Goal: Transaction & Acquisition: Purchase product/service

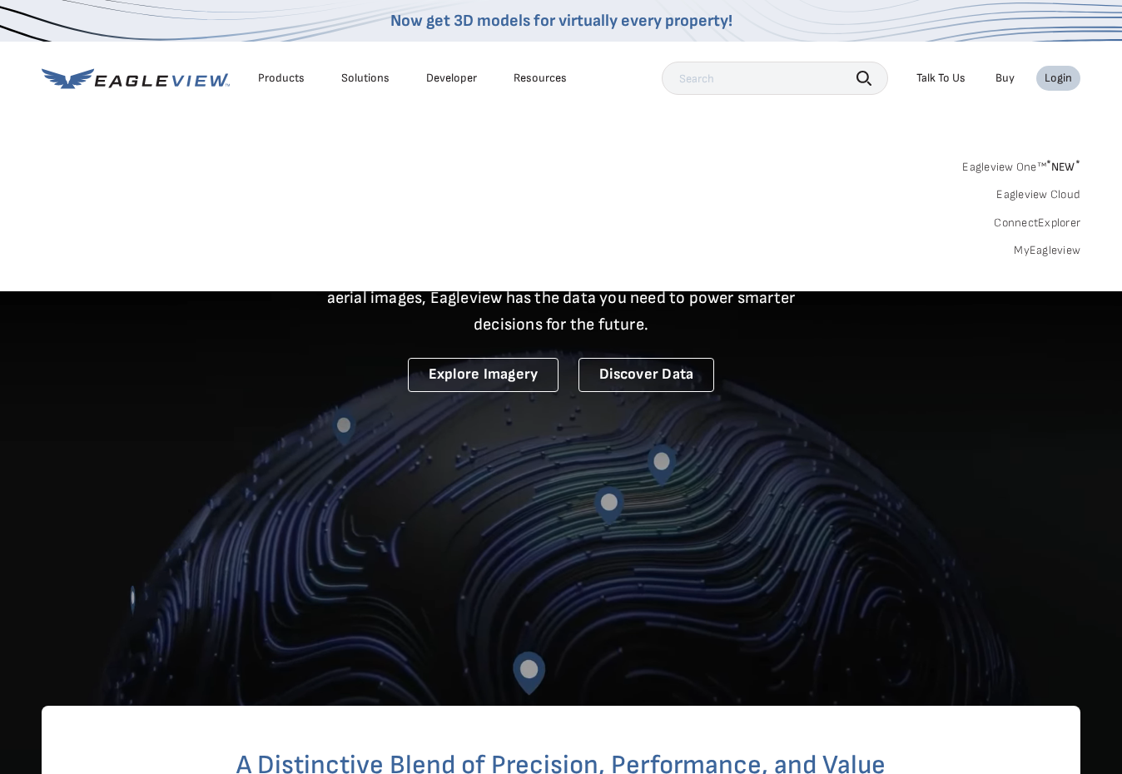
click at [1031, 248] on link "MyEagleview" at bounding box center [1046, 250] width 67 height 15
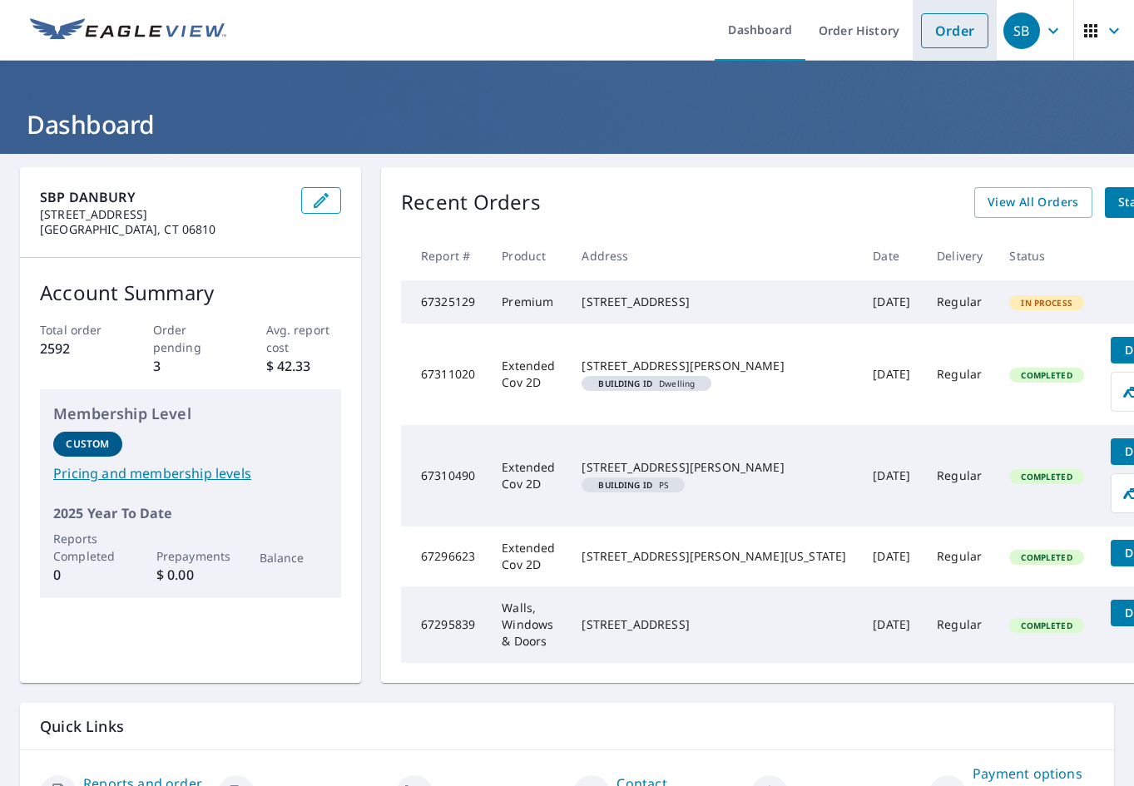
click at [938, 19] on link "Order" at bounding box center [954, 30] width 67 height 35
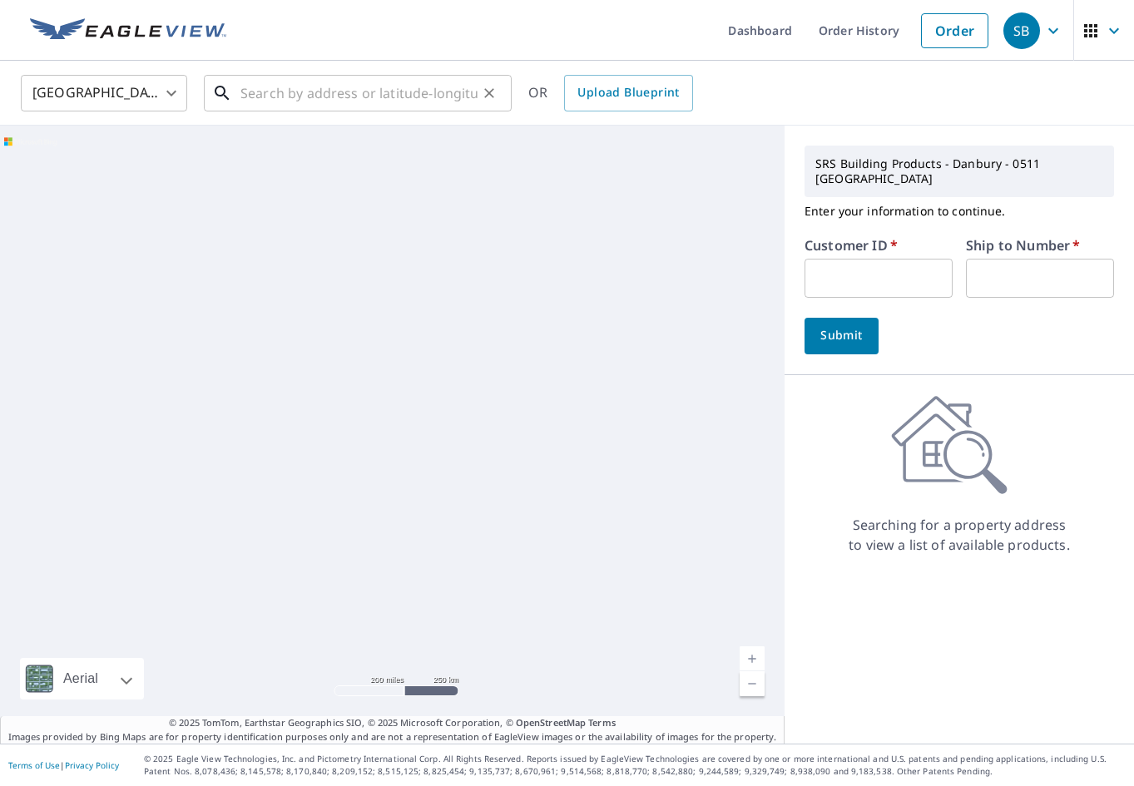
click at [390, 102] on input "text" at bounding box center [358, 93] width 237 height 47
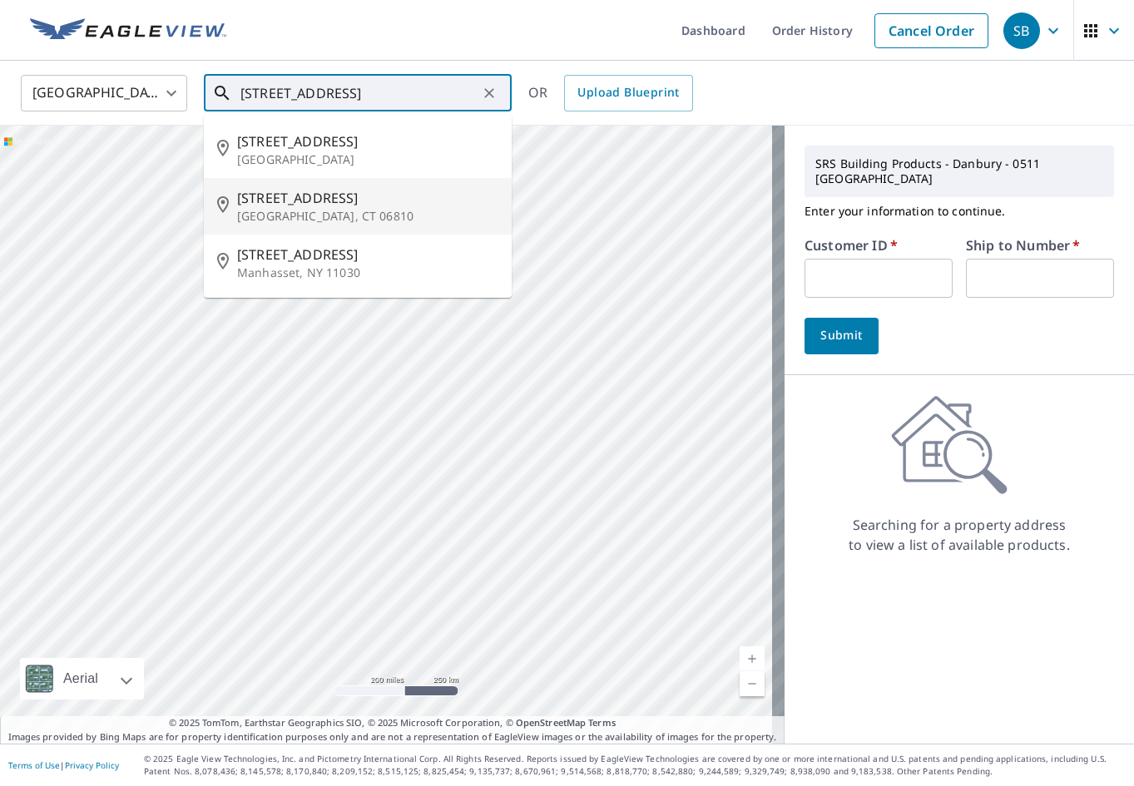
click at [286, 216] on p "Danbury, CT 06810" at bounding box center [367, 216] width 261 height 17
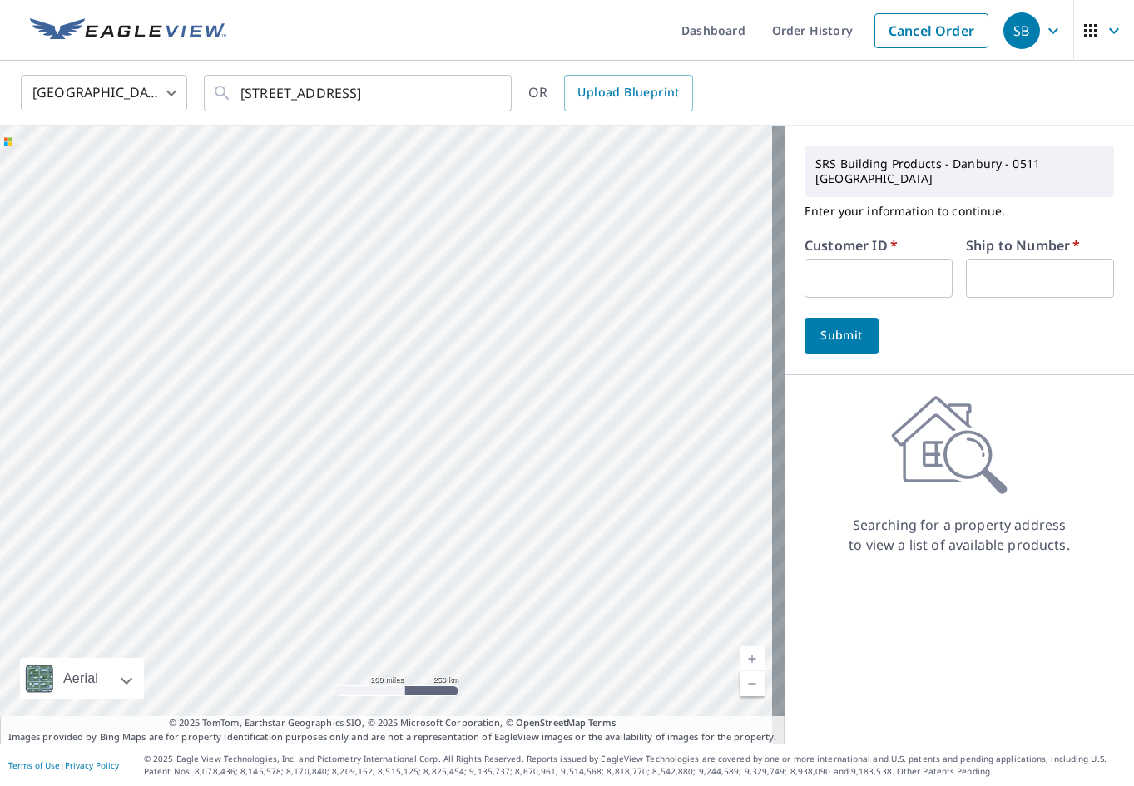
type input "30 Shelter Rock Rd Danbury, CT 06810"
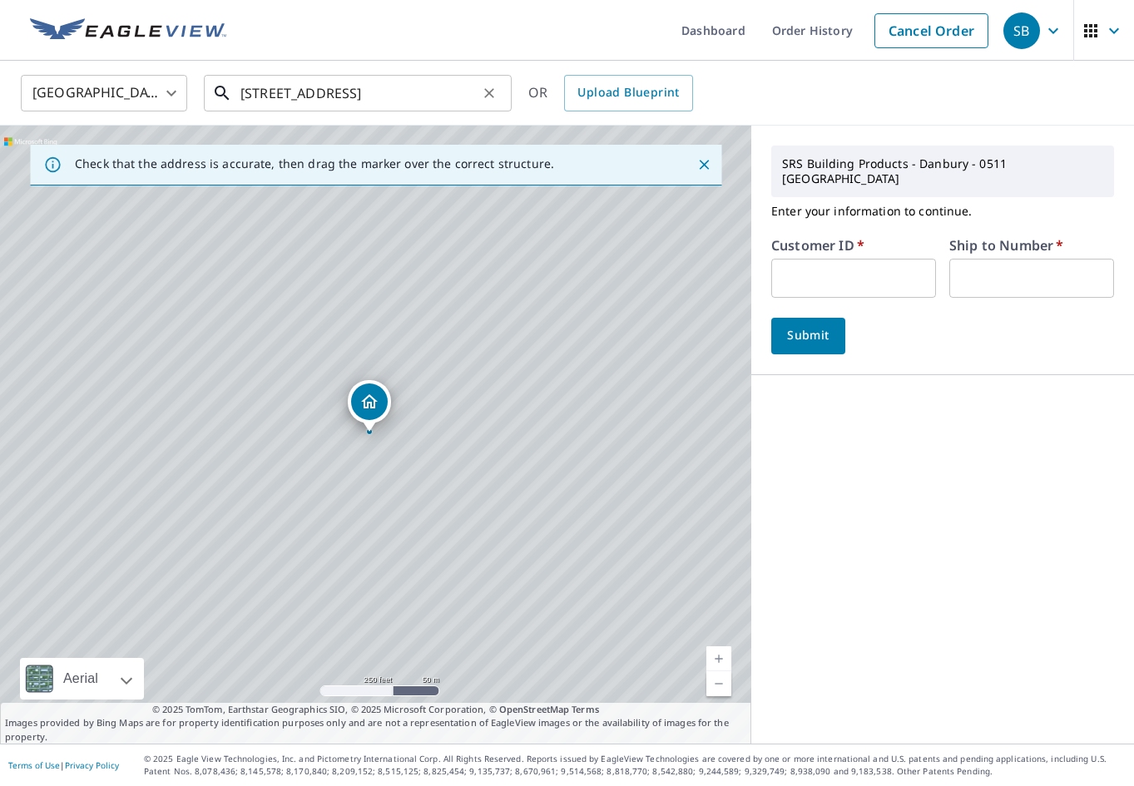
click at [465, 98] on input "30 Shelter Rock Rd Danbury, CT 06810" at bounding box center [358, 93] width 237 height 47
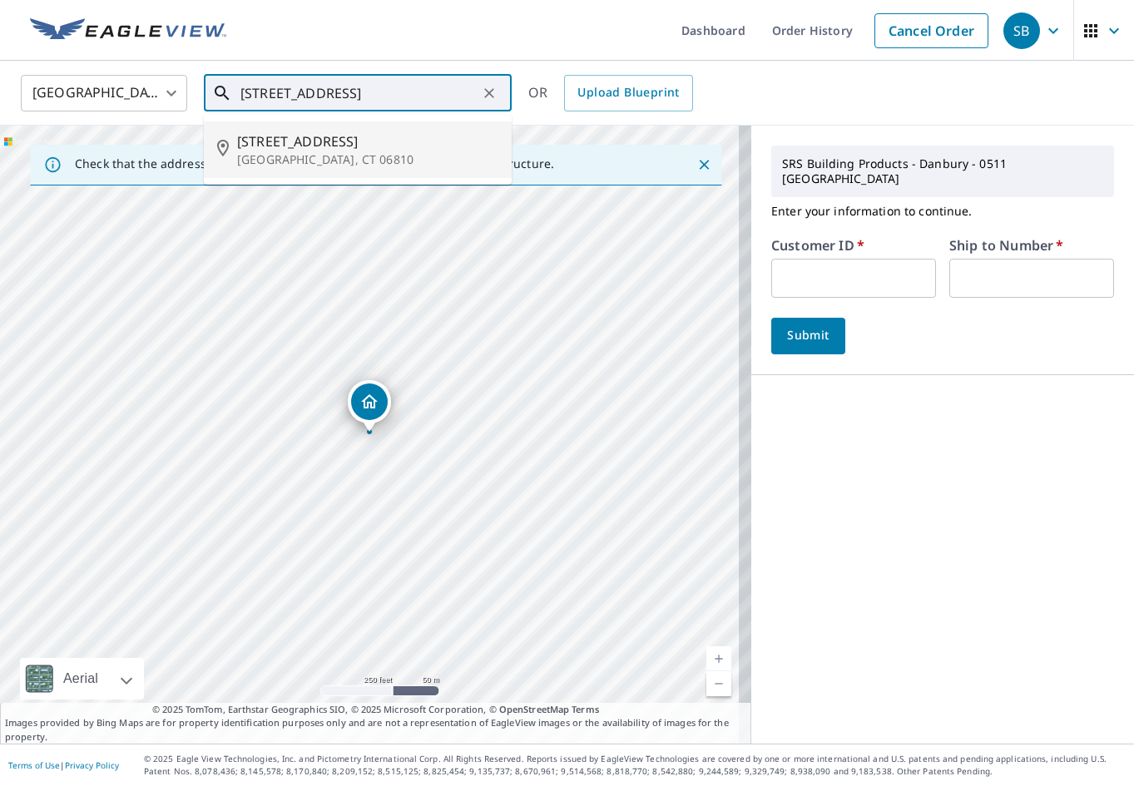
click at [349, 142] on span "30 Shelter Rock Rd" at bounding box center [367, 141] width 261 height 20
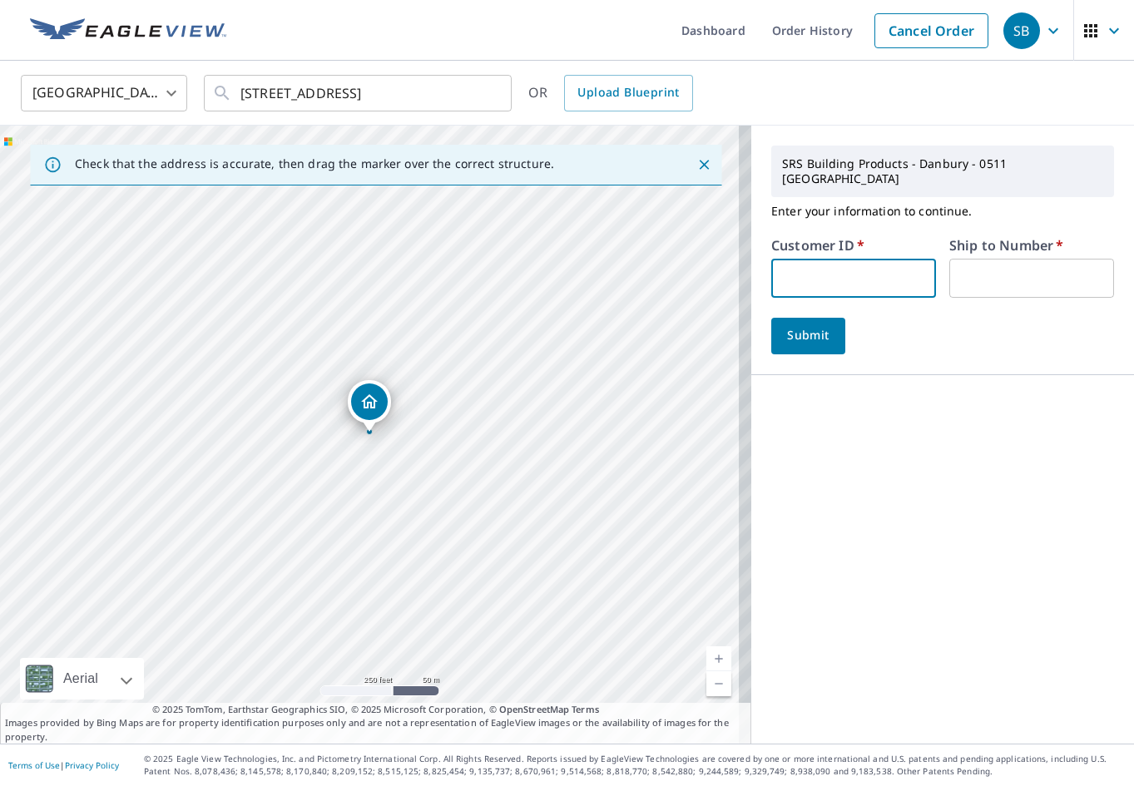
click at [855, 262] on input "text" at bounding box center [853, 278] width 165 height 39
type input "ser511"
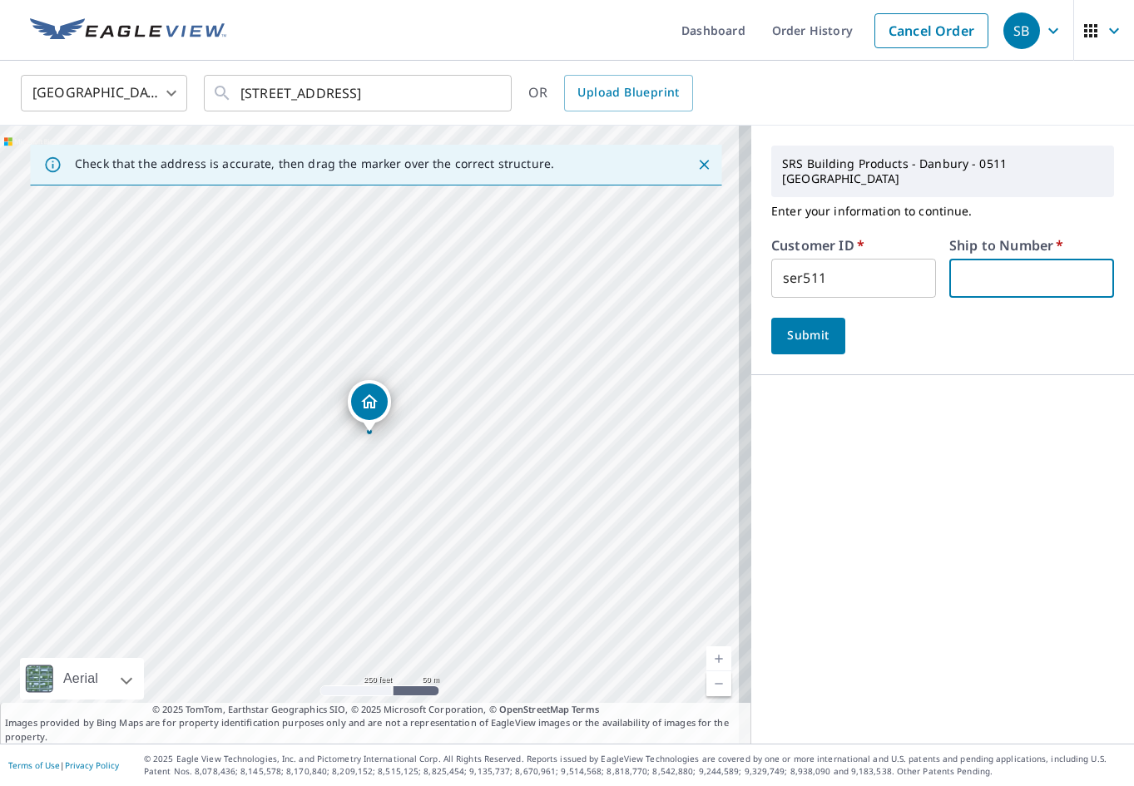
click at [972, 272] on input "text" at bounding box center [1031, 278] width 165 height 39
type input "1"
click at [785, 329] on span "Submit" at bounding box center [808, 335] width 47 height 21
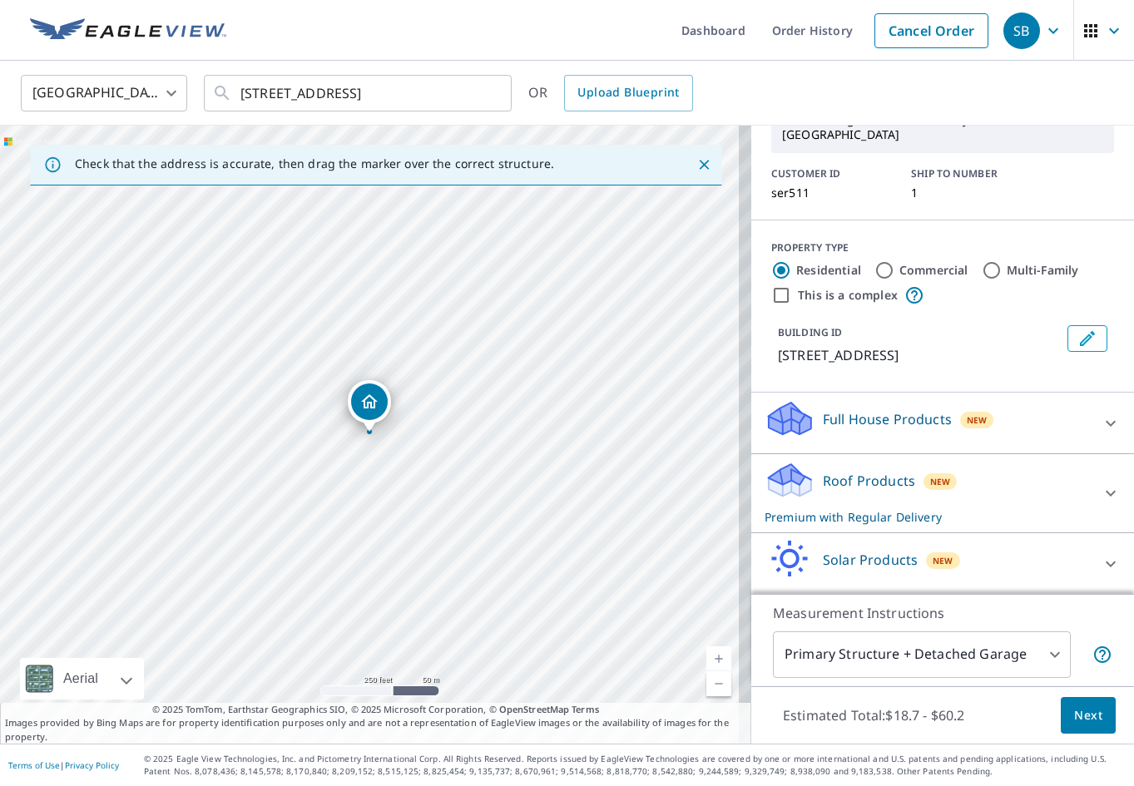
scroll to position [139, 0]
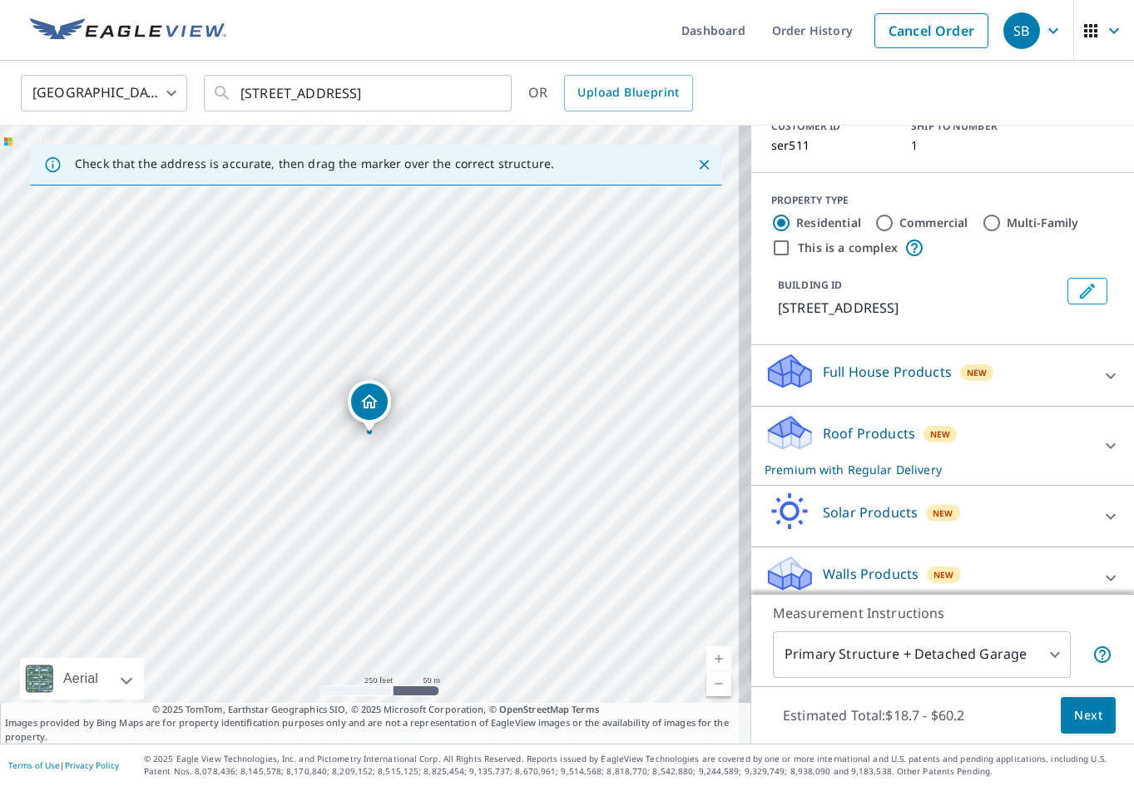
click at [1101, 568] on icon at bounding box center [1111, 578] width 20 height 20
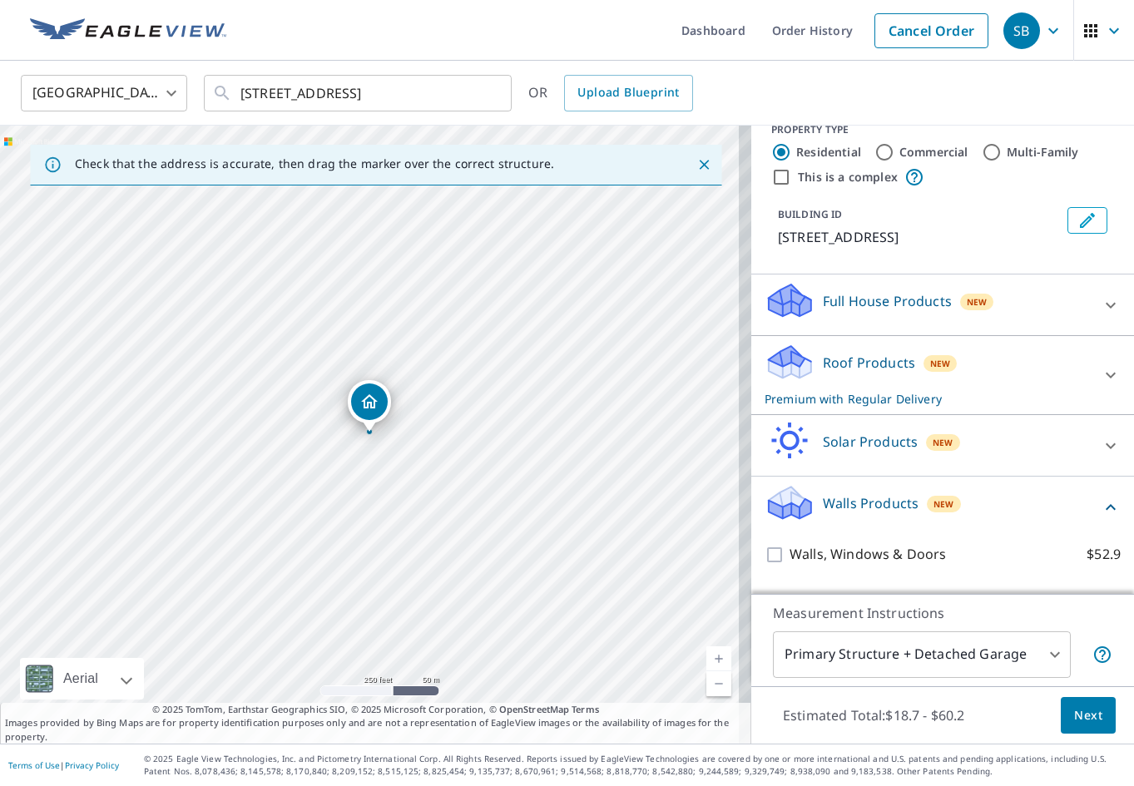
scroll to position [233, 0]
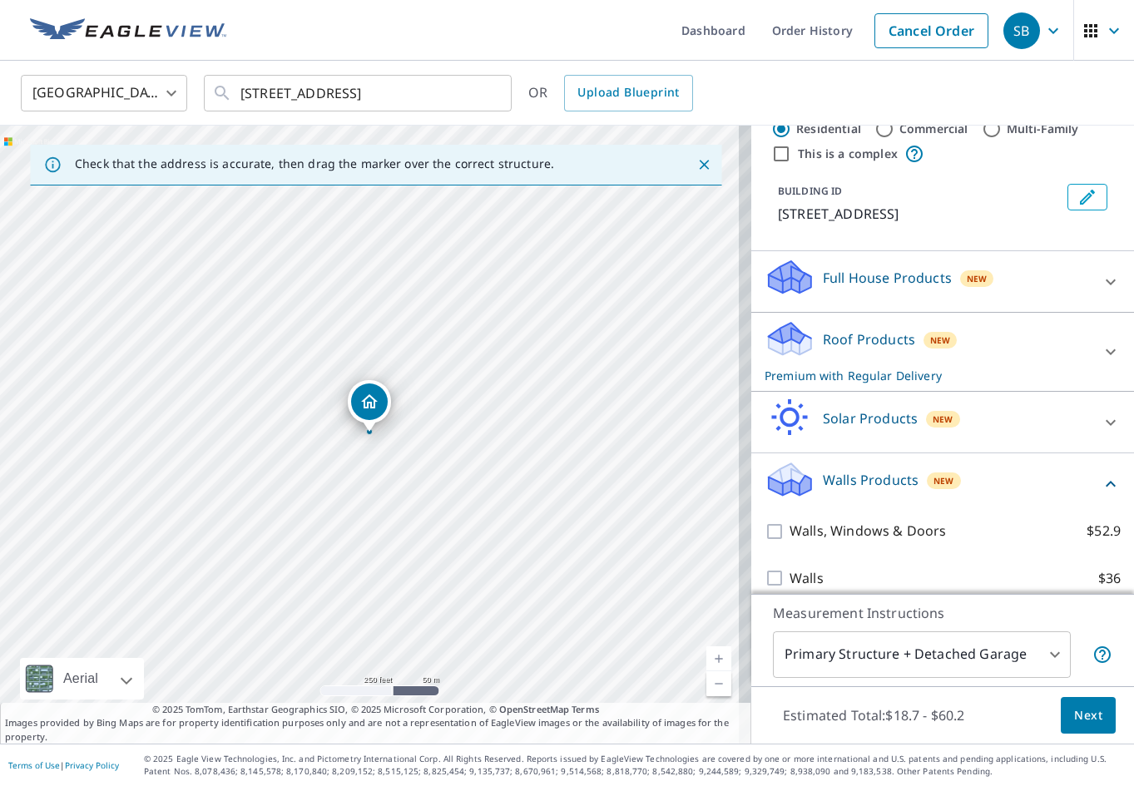
click at [1012, 586] on div "Walls $36" at bounding box center [943, 578] width 356 height 47
